Goal: Navigation & Orientation: Find specific page/section

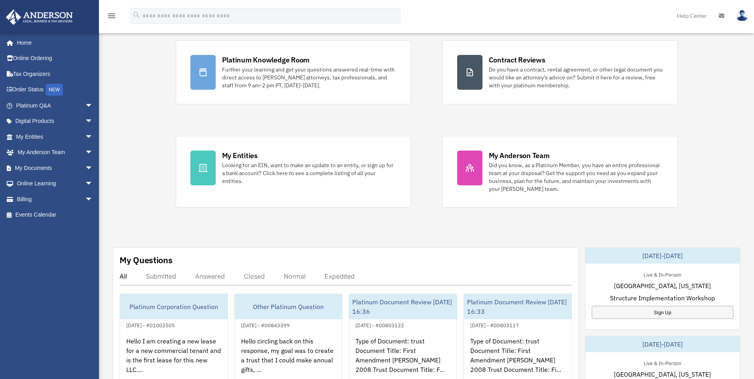
scroll to position [159, 0]
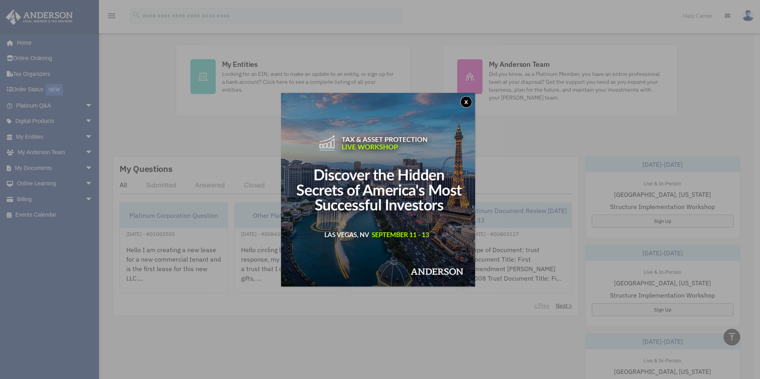
click at [474, 96] on img at bounding box center [378, 190] width 194 height 194
click at [467, 97] on button "x" at bounding box center [466, 102] width 12 height 12
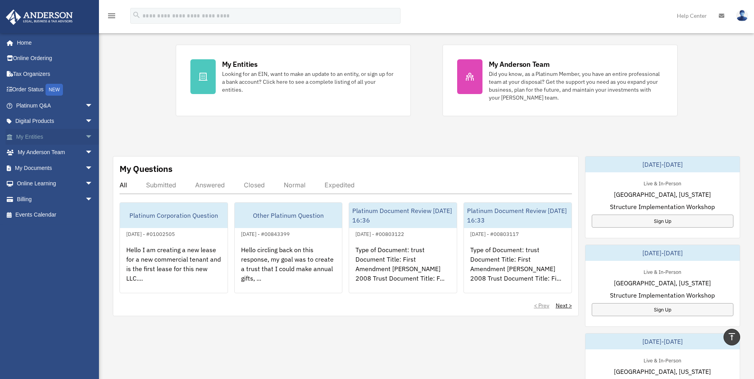
click at [85, 135] on span "arrow_drop_down" at bounding box center [93, 137] width 16 height 16
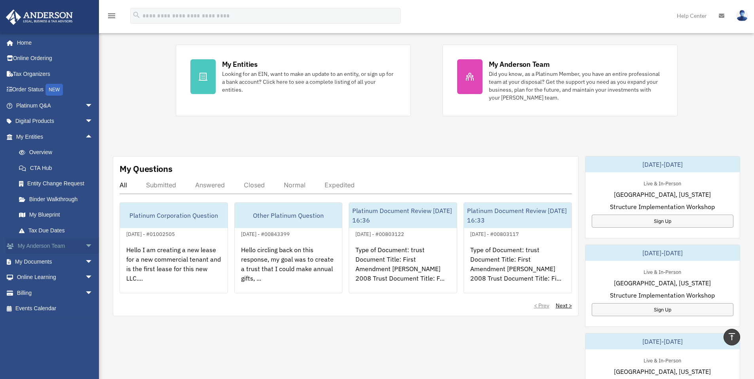
click at [85, 243] on span "arrow_drop_down" at bounding box center [93, 247] width 16 height 16
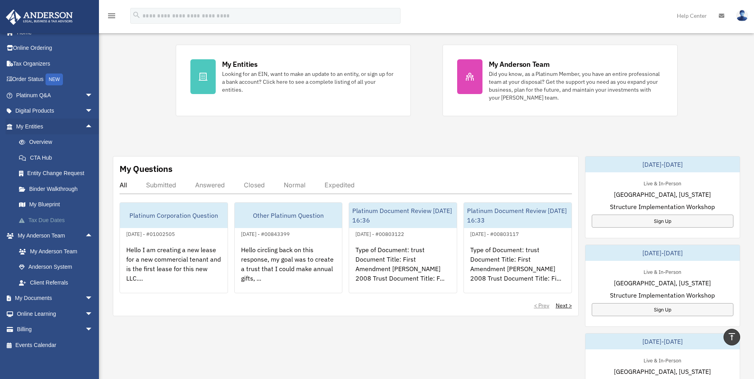
scroll to position [13, 0]
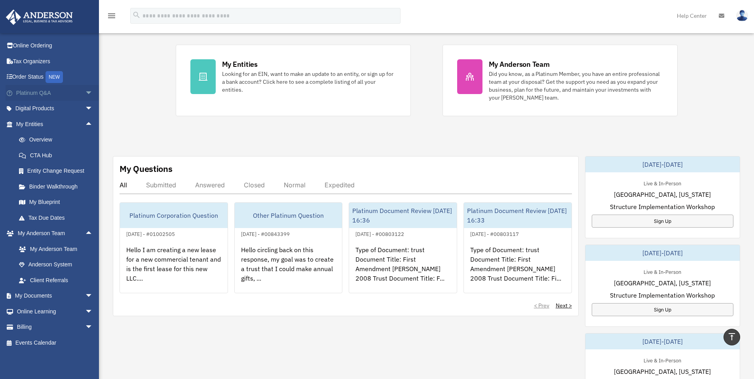
click at [43, 92] on link "Platinum Q&A arrow_drop_down" at bounding box center [55, 93] width 99 height 16
click at [86, 93] on span "arrow_drop_down" at bounding box center [93, 93] width 16 height 16
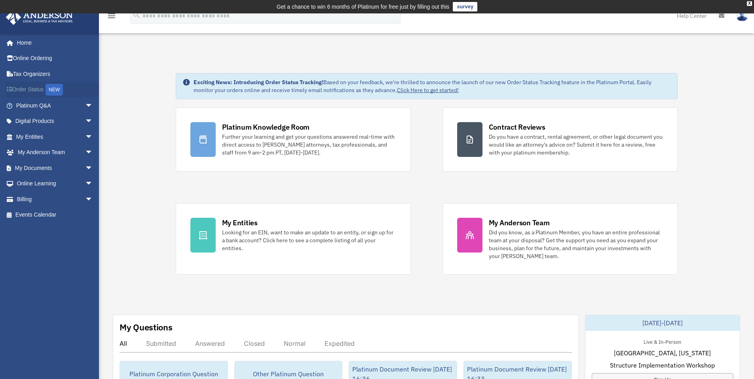
click at [69, 97] on link "Order Status NEW" at bounding box center [55, 90] width 99 height 16
click at [85, 104] on span "arrow_drop_down" at bounding box center [93, 106] width 16 height 16
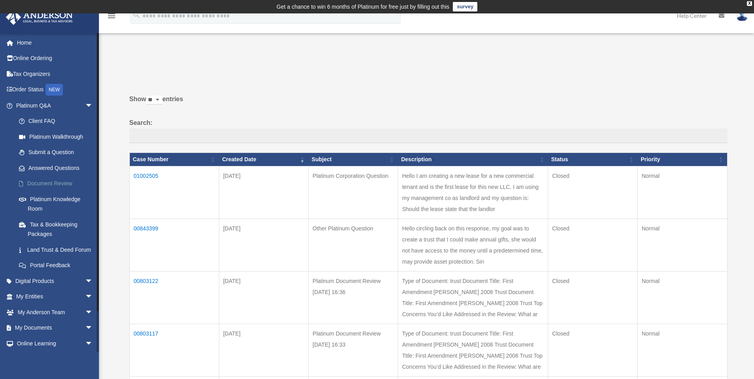
click at [49, 191] on link "Document Review" at bounding box center [58, 184] width 94 height 16
click at [48, 197] on link "Platinum Knowledge Room" at bounding box center [58, 204] width 94 height 25
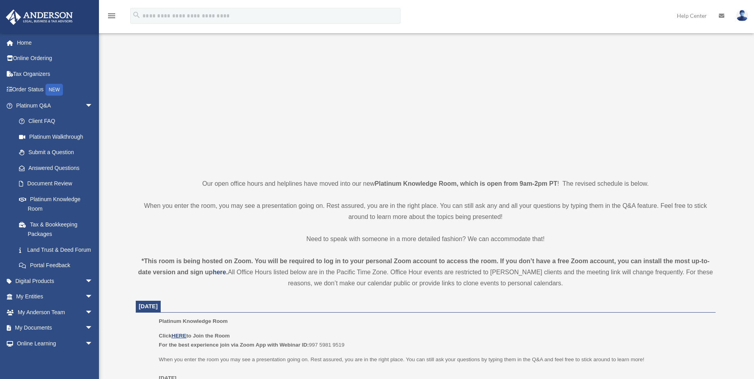
scroll to position [119, 0]
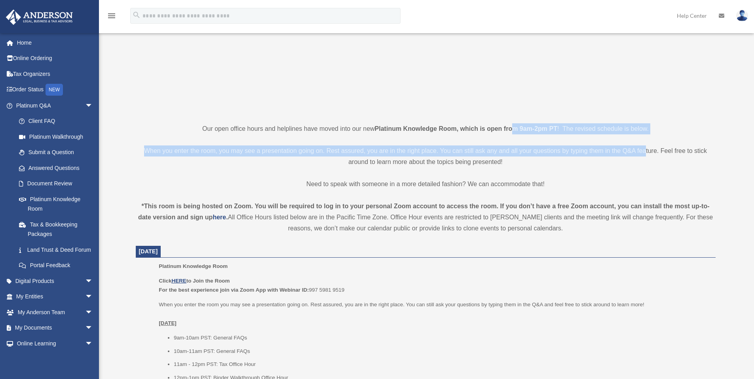
drag, startPoint x: 515, startPoint y: 131, endPoint x: 644, endPoint y: 139, distance: 129.3
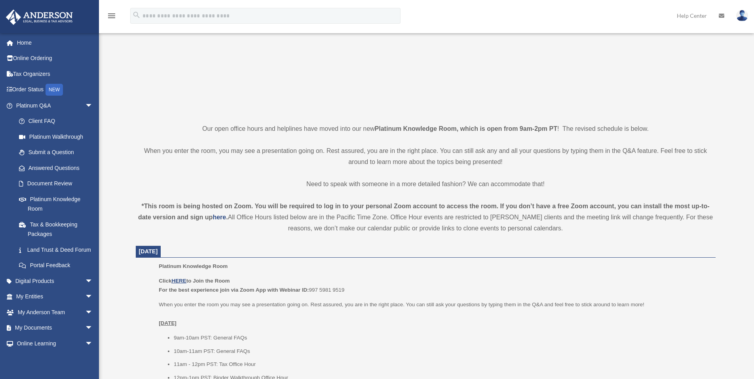
click at [241, 215] on div "*This room is being hosted on Zoom. You will be required to log in to your pers…" at bounding box center [426, 217] width 580 height 33
drag, startPoint x: 180, startPoint y: 286, endPoint x: 182, endPoint y: 279, distance: 7.4
click at [180, 285] on p "Click HERE to Join the Room For the best experience join via Zoom App with Webi…" at bounding box center [434, 286] width 551 height 19
click at [181, 279] on u "HERE" at bounding box center [178, 281] width 15 height 6
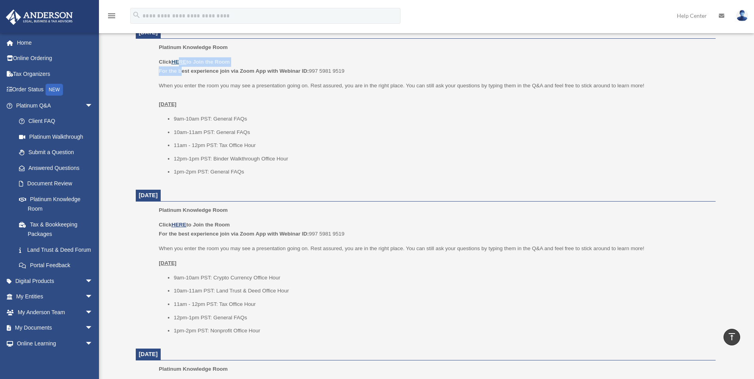
scroll to position [435, 0]
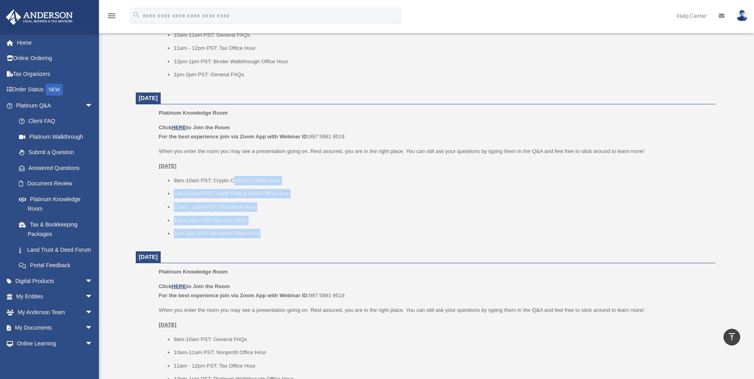
drag, startPoint x: 233, startPoint y: 177, endPoint x: 301, endPoint y: 237, distance: 90.6
click at [301, 237] on ul "9am-10am PST: Crypto Currency Office Hour 10am-11am PST: Land Trust & Deed Offi…" at bounding box center [434, 207] width 551 height 63
click at [302, 238] on li "1pm-2pm PST: Nonprofit Office Hour" at bounding box center [442, 233] width 536 height 9
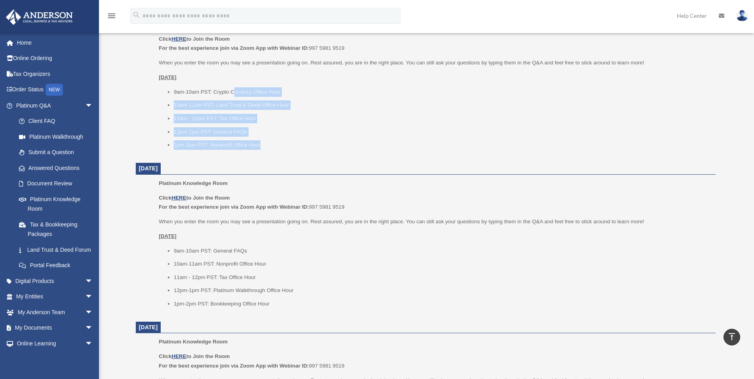
scroll to position [594, 0]
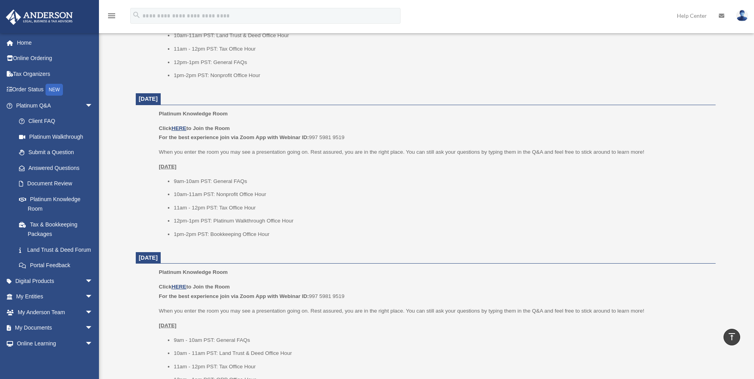
click at [304, 240] on div "Platinum Knowledge Room Click HERE to Join the Room For the best experience joi…" at bounding box center [434, 176] width 551 height 135
click at [239, 237] on li "1pm-2pm PST: Bookkeeping Office Hour" at bounding box center [442, 234] width 536 height 9
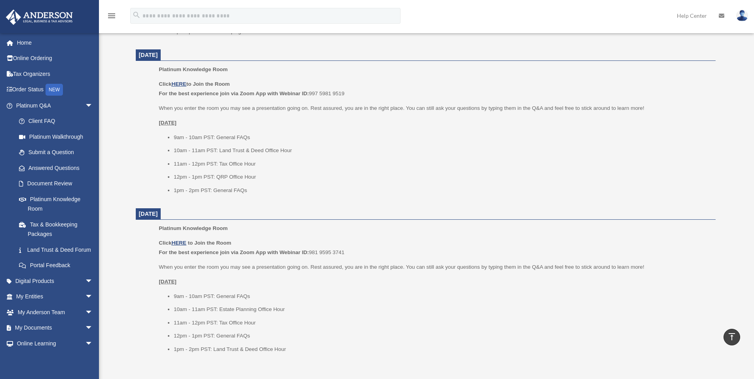
scroll to position [910, 0]
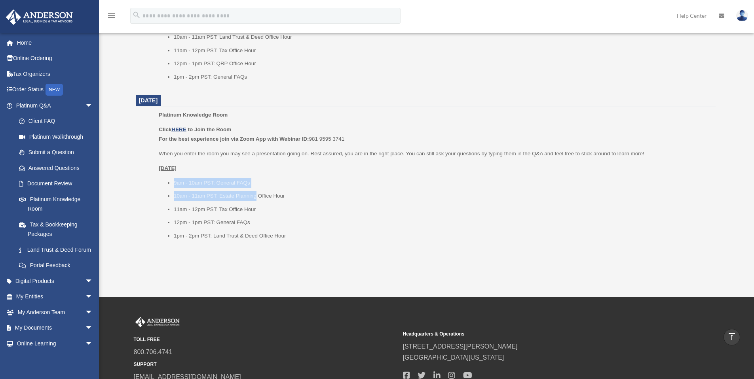
drag, startPoint x: 256, startPoint y: 195, endPoint x: 153, endPoint y: 187, distance: 104.0
click at [153, 187] on ul "Platinum Knowledge Room Click HERE to Join the Room For the best experience joi…" at bounding box center [425, 177] width 569 height 135
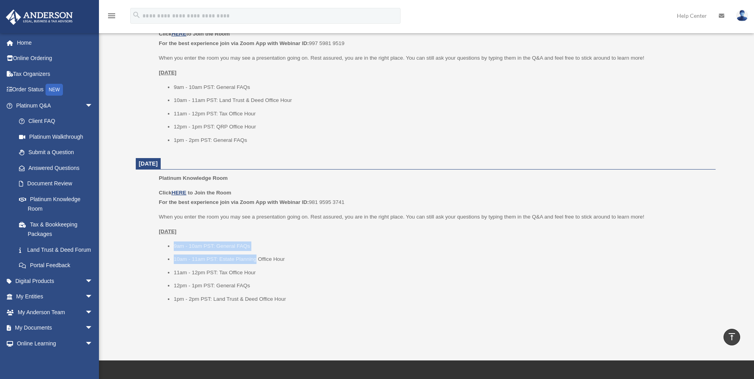
scroll to position [950, 0]
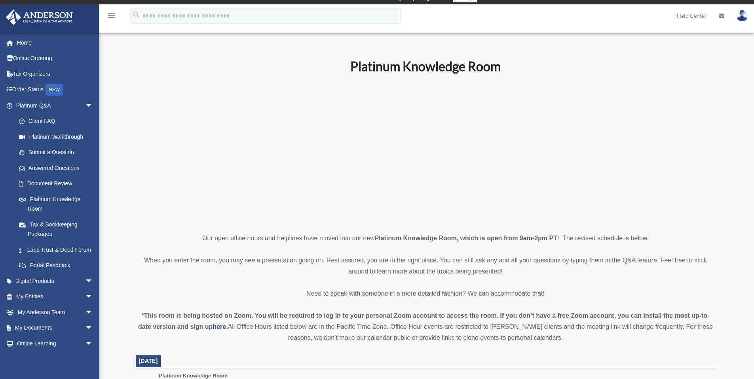
scroll to position [198, 0]
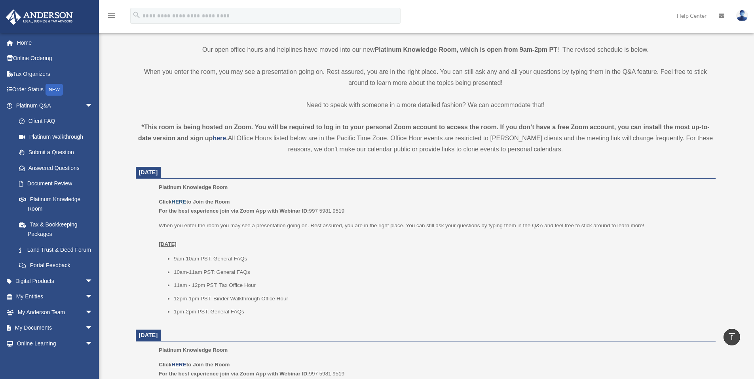
click at [180, 202] on u "HERE" at bounding box center [178, 202] width 15 height 6
drag, startPoint x: 254, startPoint y: 301, endPoint x: 306, endPoint y: 301, distance: 51.8
click at [306, 301] on li "12pm-1pm PST: Binder Walkthrough Office Hour" at bounding box center [442, 298] width 536 height 9
click at [278, 321] on div "Platinum Knowledge Room Click HERE to Join the Room For the best experience joi…" at bounding box center [434, 252] width 551 height 139
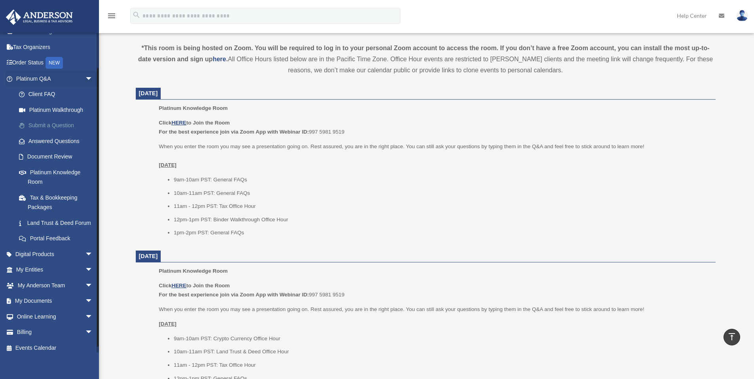
scroll to position [40, 0]
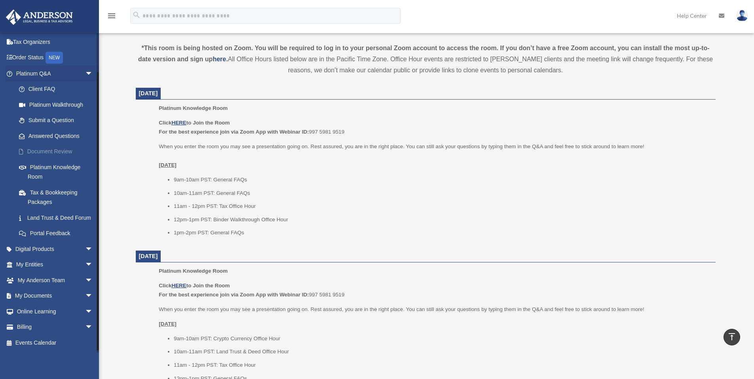
click at [54, 144] on link "Document Review" at bounding box center [58, 152] width 94 height 16
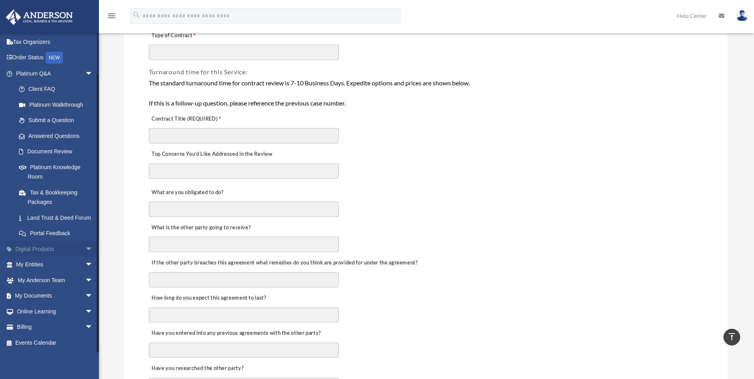
scroll to position [166, 0]
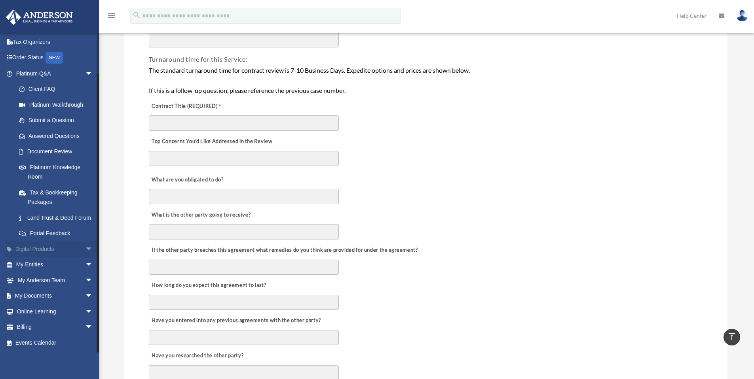
drag, startPoint x: 80, startPoint y: 293, endPoint x: 63, endPoint y: 250, distance: 45.9
click at [85, 292] on span "arrow_drop_down" at bounding box center [93, 296] width 16 height 16
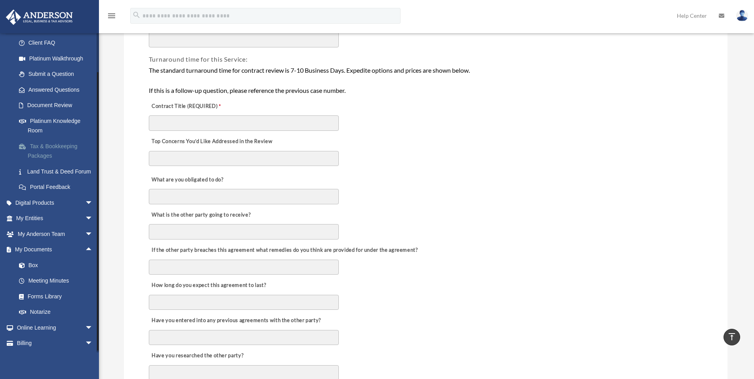
scroll to position [104, 0]
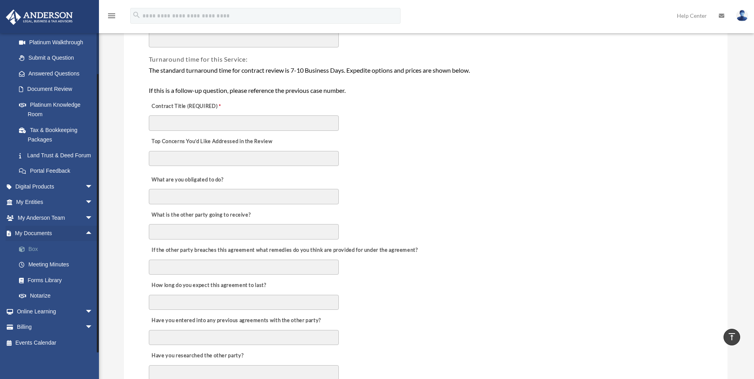
click at [40, 249] on link "Box" at bounding box center [58, 249] width 94 height 16
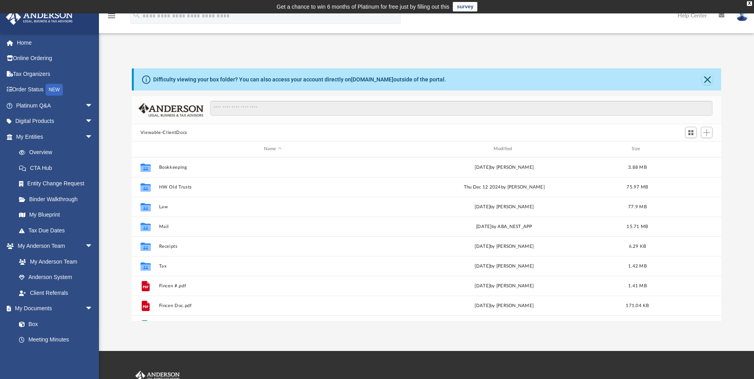
scroll to position [174, 583]
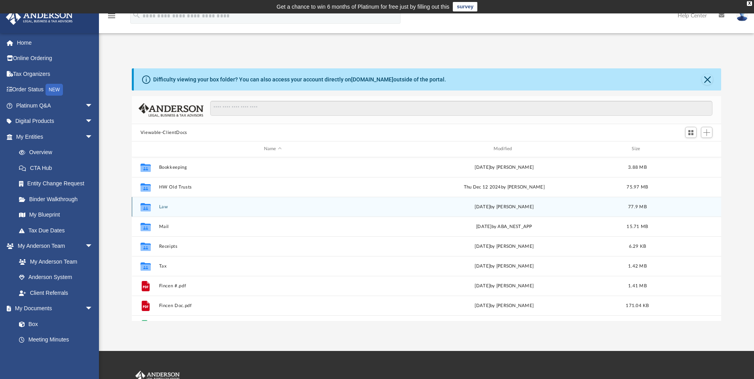
click at [173, 209] on button "Law" at bounding box center [273, 207] width 228 height 5
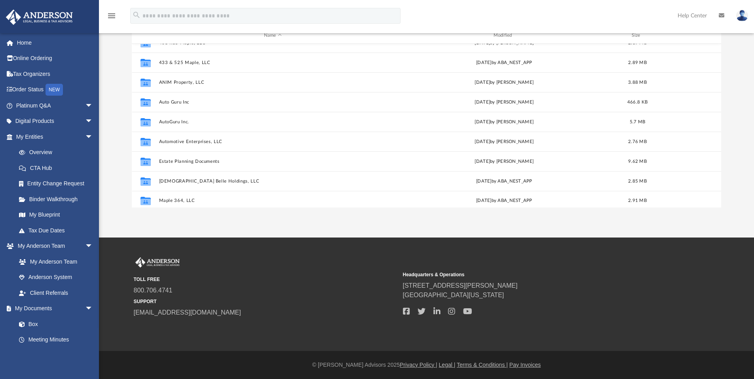
scroll to position [74, 0]
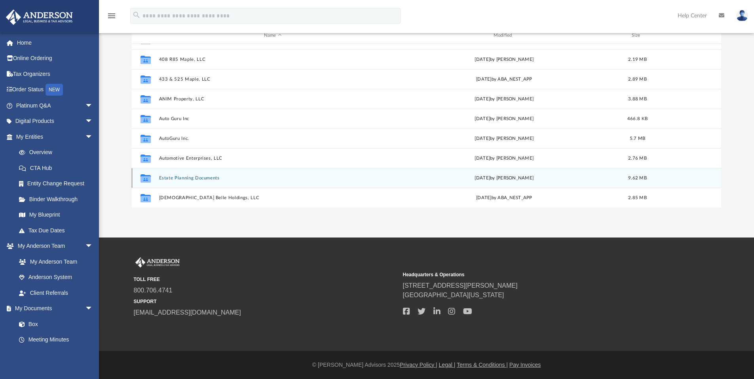
click at [176, 182] on div "Collaborated Folder Estate Planning Documents [DATE] by [PERSON_NAME] 9.62 MB" at bounding box center [427, 178] width 590 height 20
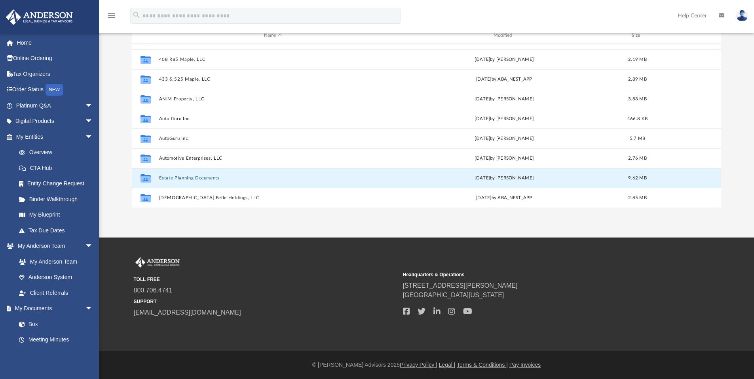
click at [175, 180] on button "Estate Planning Documents" at bounding box center [273, 178] width 228 height 5
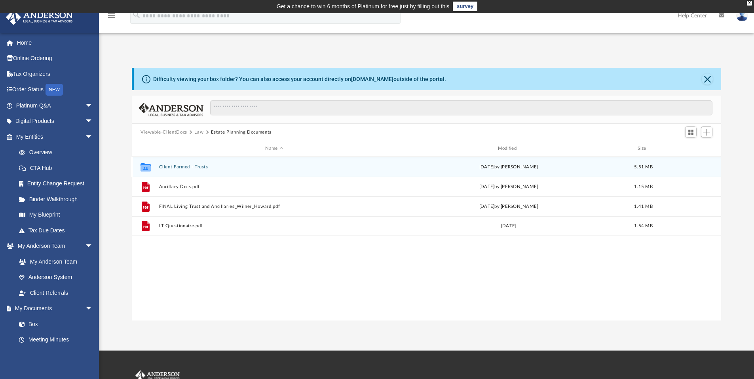
scroll to position [0, 0]
click at [178, 164] on div "Collaborated Folder Client Formed - Trusts [DATE] by [PERSON_NAME] 5.51 MB" at bounding box center [427, 167] width 590 height 20
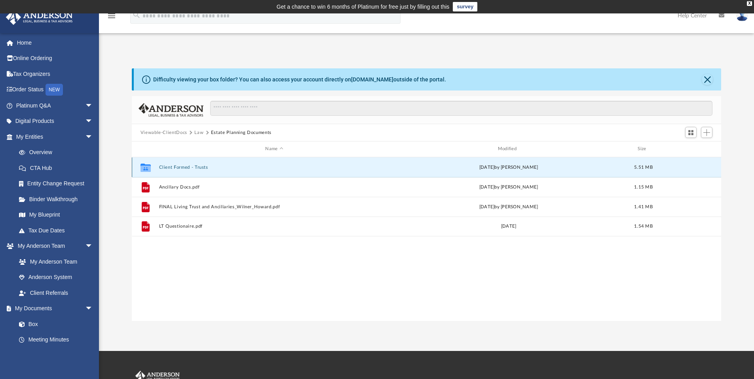
click at [178, 166] on button "Client Formed - Trusts" at bounding box center [274, 167] width 231 height 5
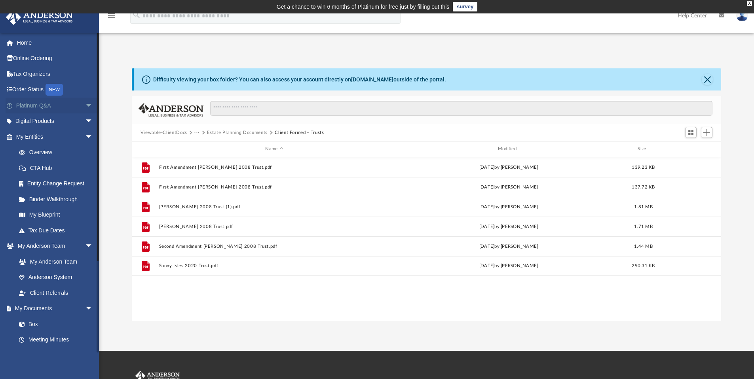
click at [42, 103] on link "Platinum Q&A arrow_drop_down" at bounding box center [55, 106] width 99 height 16
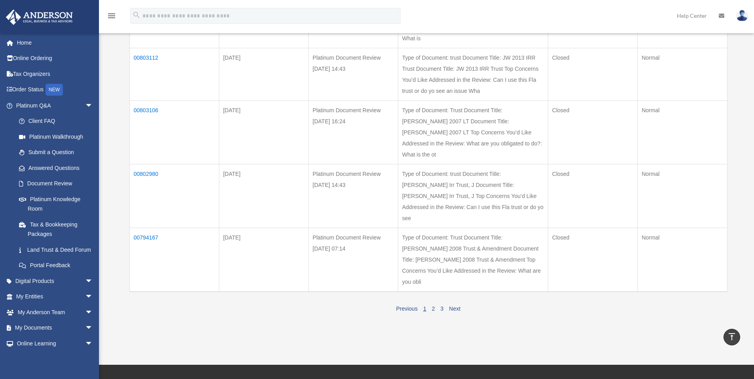
scroll to position [337, 0]
